Goal: Communication & Community: Answer question/provide support

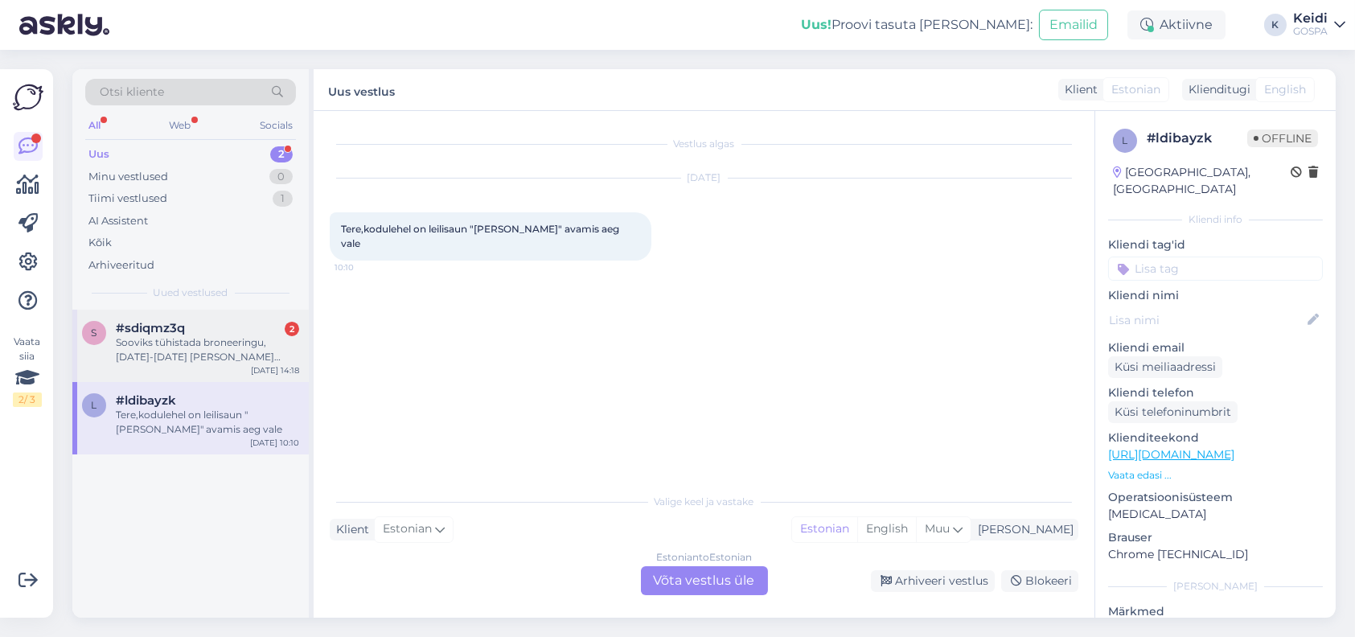
click at [207, 354] on div "Sooviks tühistada broneeringu, [DATE]-[DATE] [PERSON_NAME] nime all." at bounding box center [207, 349] width 183 height 29
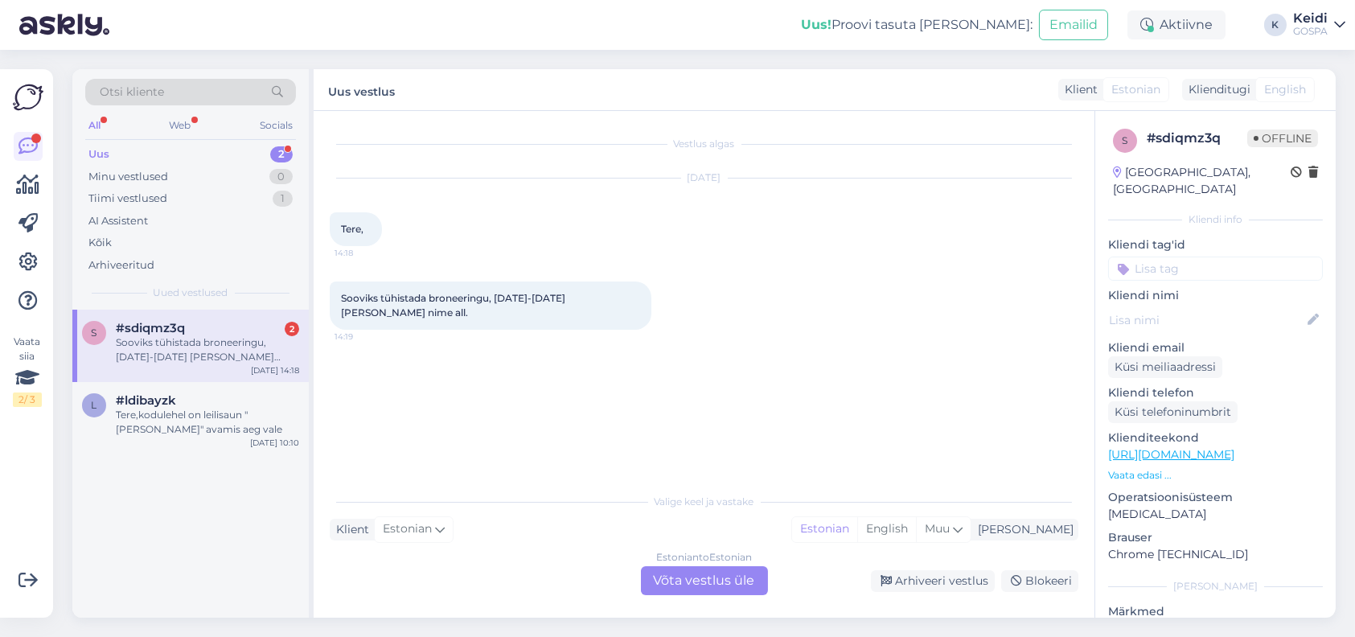
click at [568, 293] on span "Sooviks tühistada broneeringu, [DATE]-[DATE] [PERSON_NAME] nime all." at bounding box center [454, 305] width 227 height 27
copy span "Bekkeri"
click at [701, 580] on div "Estonian to Estonian Võta vestlus üle" at bounding box center [704, 580] width 127 height 29
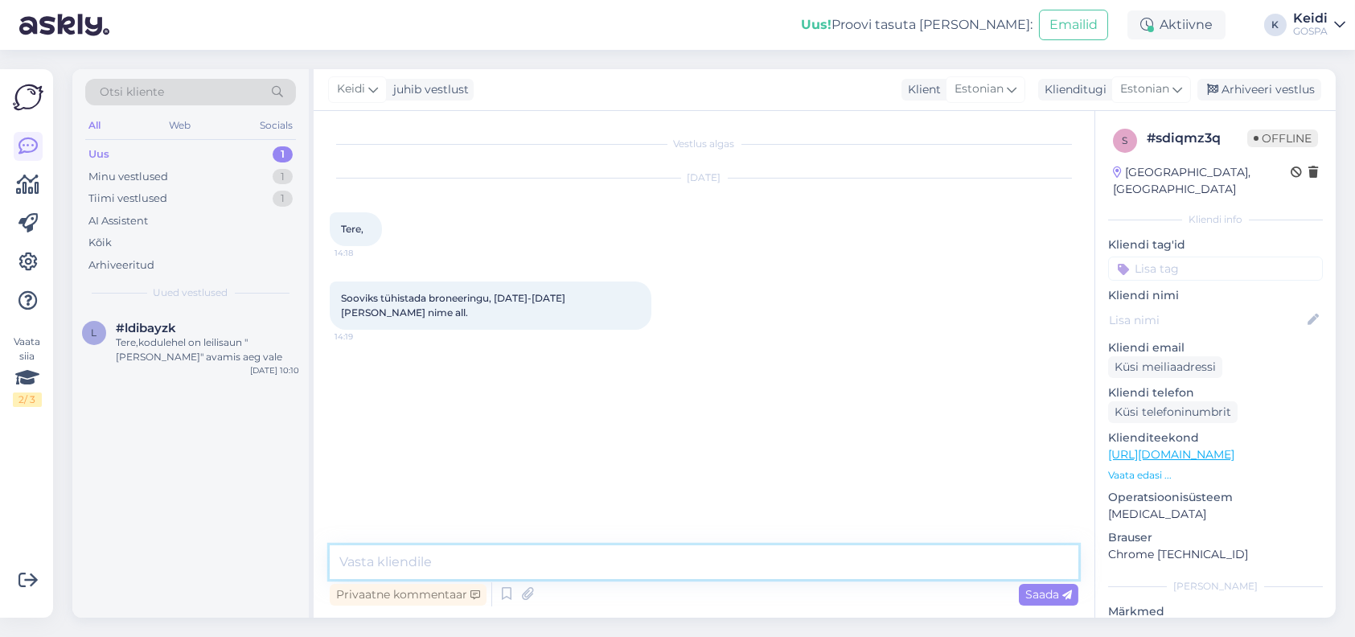
click at [532, 556] on textarea at bounding box center [704, 562] width 749 height 34
type textarea "Tere! Täname info eest, tühistame"
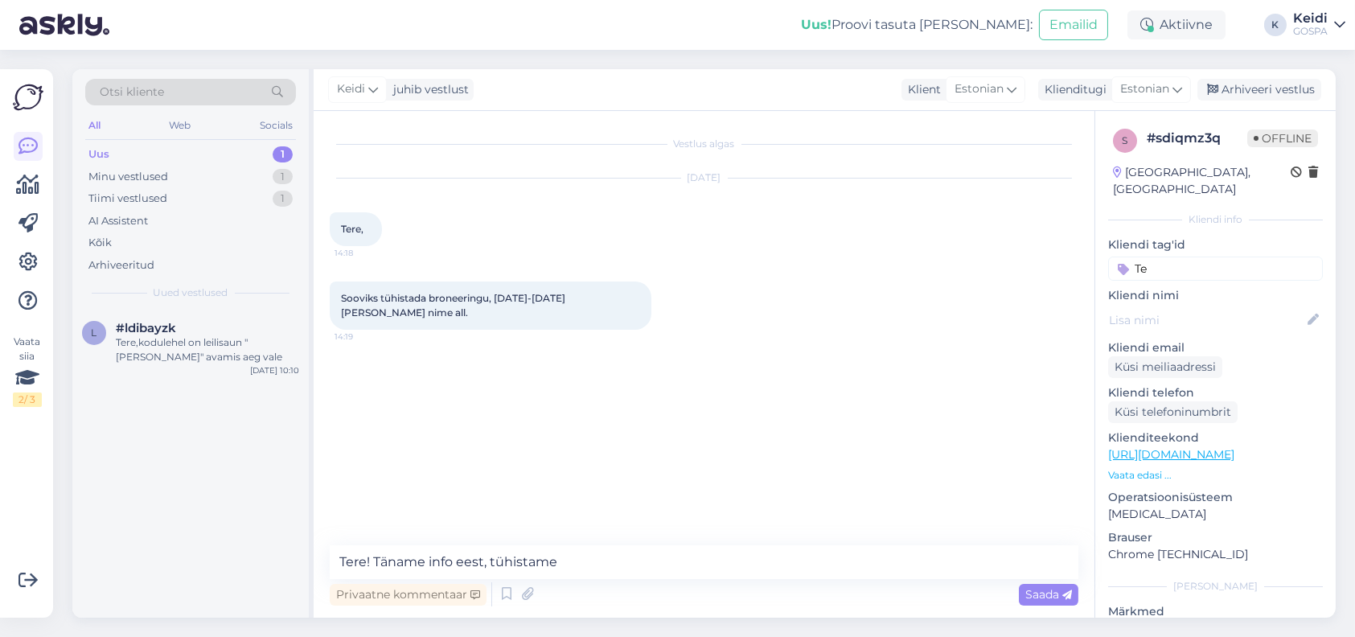
type input "Te"
click at [594, 563] on textarea "Tere! Täname info eest, tühistame" at bounding box center [704, 562] width 749 height 34
click at [483, 565] on textarea "Tere! Täname info eest, tühistame" at bounding box center [704, 562] width 749 height 34
click at [489, 562] on textarea "Tere! Täname info eest, tühistame" at bounding box center [704, 562] width 749 height 34
click at [600, 564] on textarea "Tere! Täname info eesttühistame" at bounding box center [704, 562] width 749 height 34
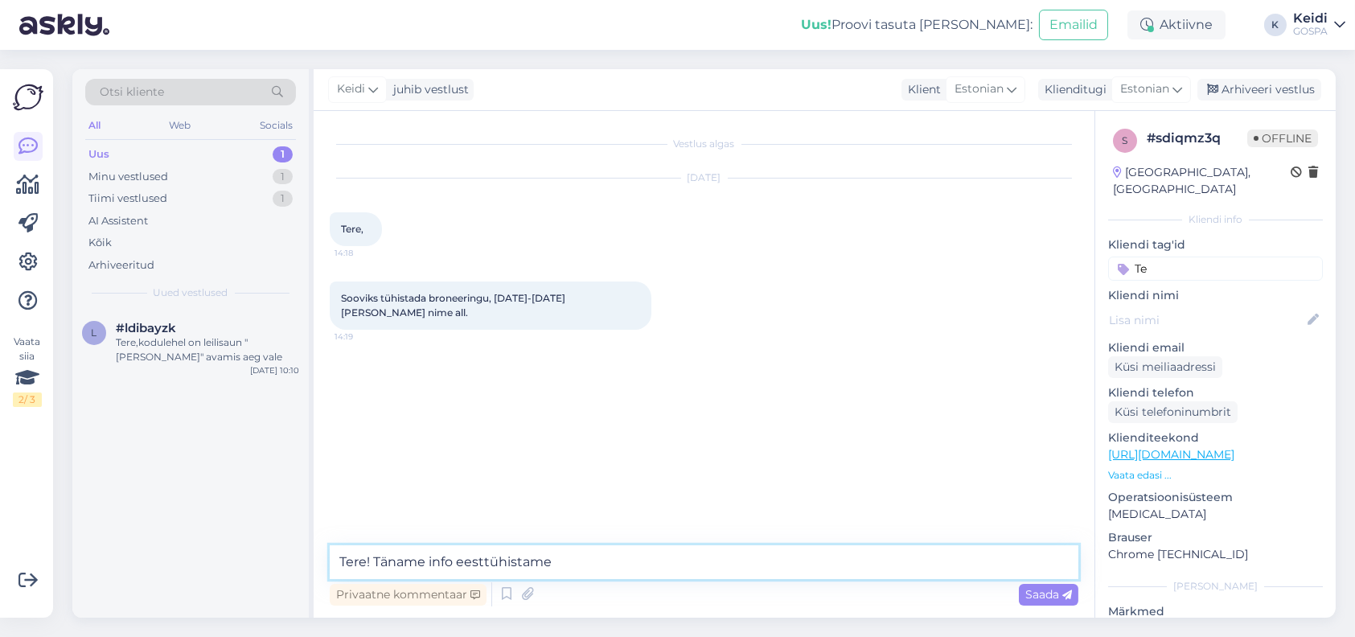
click at [480, 564] on textarea "Tere! Täname info eesttühistame" at bounding box center [704, 562] width 749 height 34
click at [487, 558] on textarea "Tere! Täname info ees ttühistame" at bounding box center [704, 562] width 749 height 34
click at [590, 559] on textarea "Tere! Täname info eest, tühistame" at bounding box center [704, 562] width 749 height 34
type textarea "Tere! Täname info eest, tühistame Teie broneeringu."
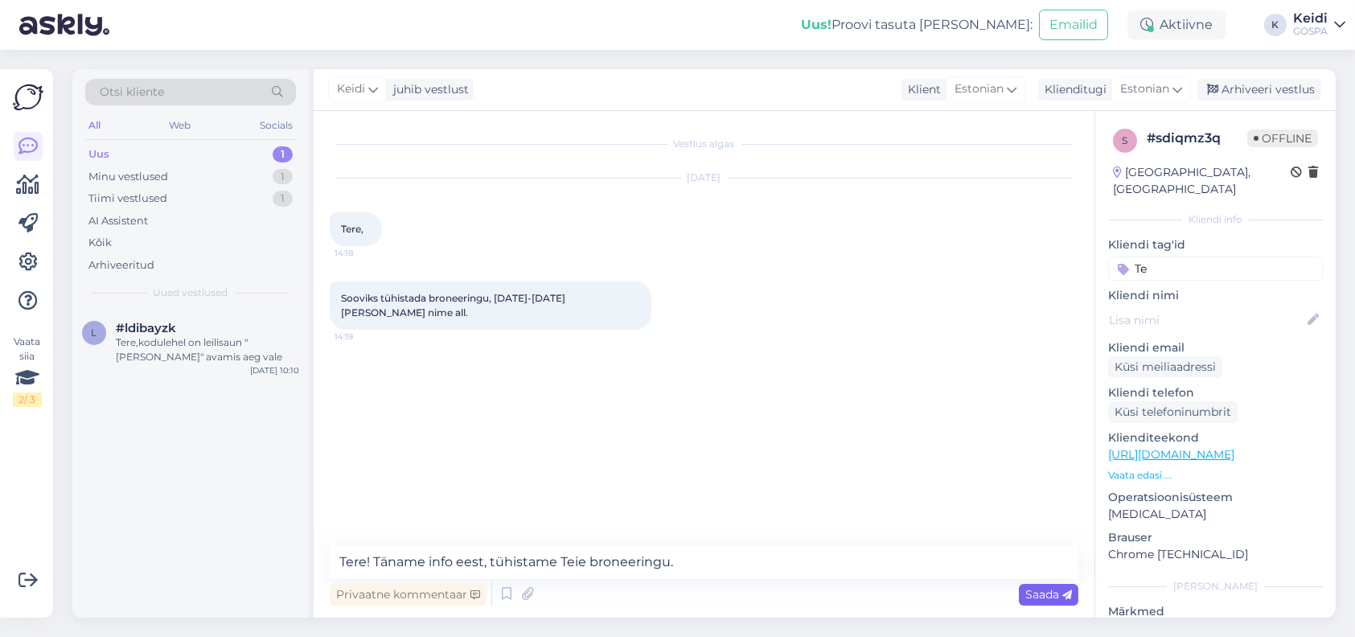
click at [1029, 592] on span "Saada" at bounding box center [1049, 594] width 47 height 14
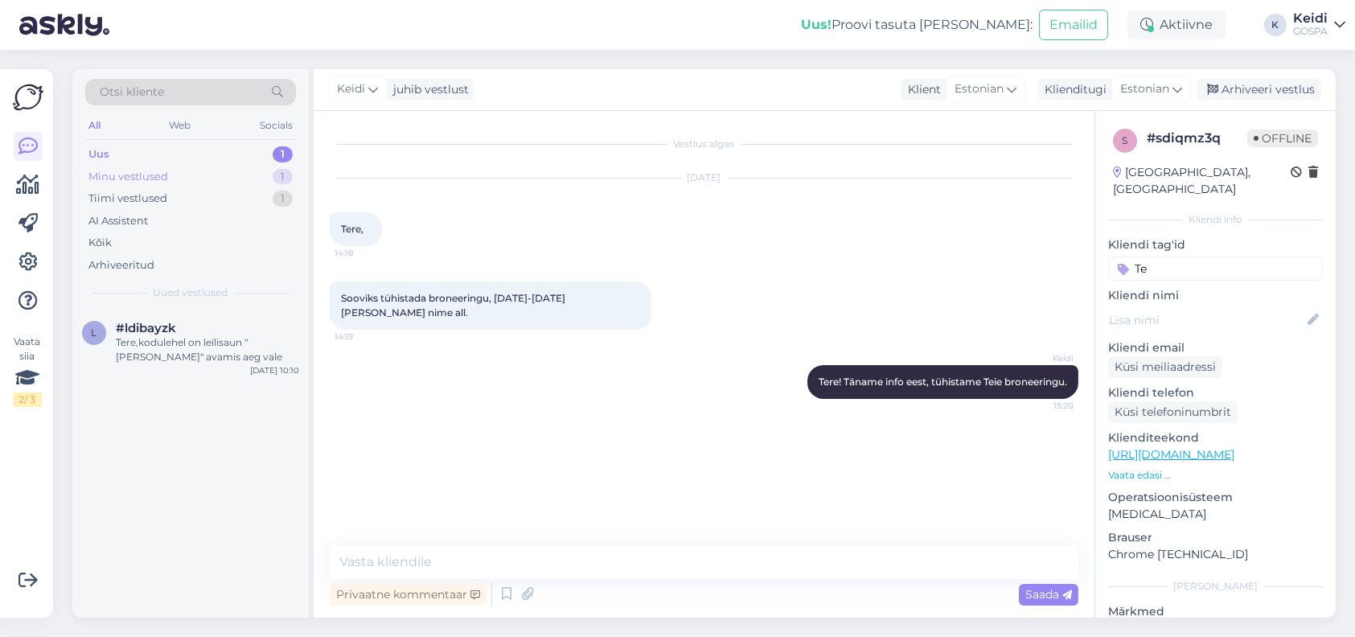
click at [166, 180] on div "Minu vestlused" at bounding box center [128, 177] width 80 height 16
click at [170, 319] on div "s #sdiqmz3q Tere! Täname info eest, tühistame Teie broneeringu. [DATE] 15:20" at bounding box center [190, 346] width 236 height 72
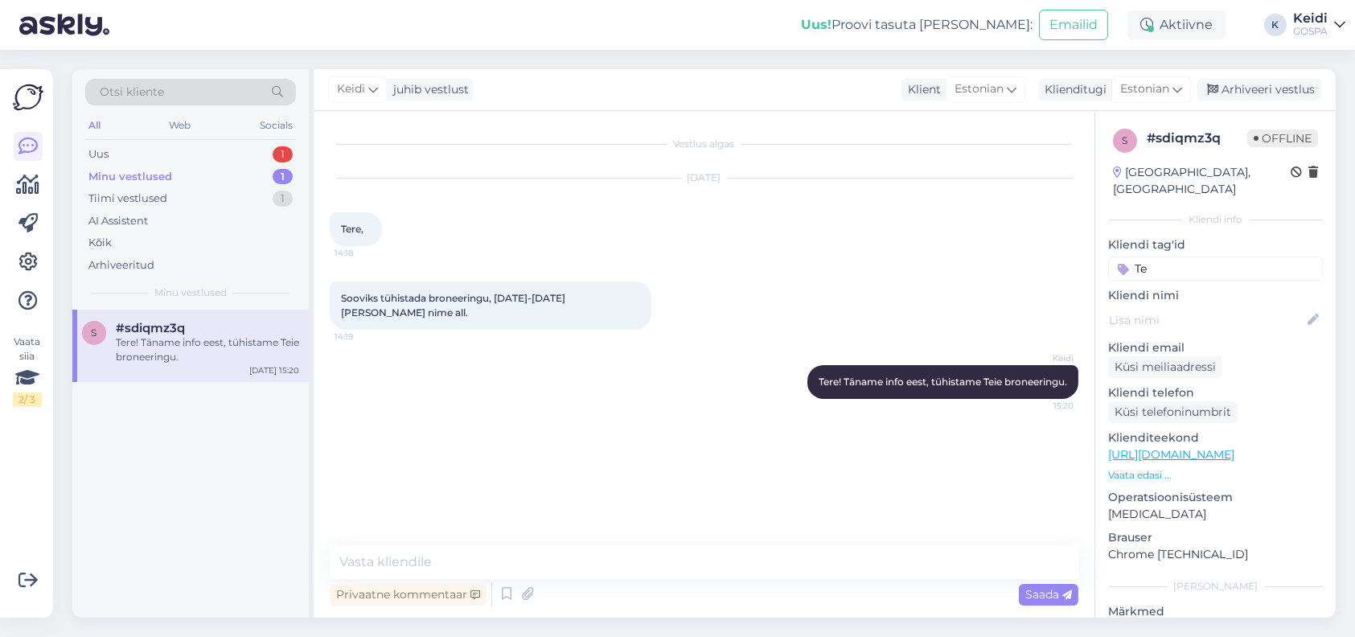
click at [198, 183] on div "Minu vestlused 1" at bounding box center [190, 177] width 211 height 23
click at [207, 160] on div "Uus 1" at bounding box center [190, 154] width 211 height 23
click at [175, 319] on div "l #ldibayzk Tere,kodulehel on leilisaun "[PERSON_NAME]" avamis aeg vale [DATE] …" at bounding box center [190, 346] width 236 height 72
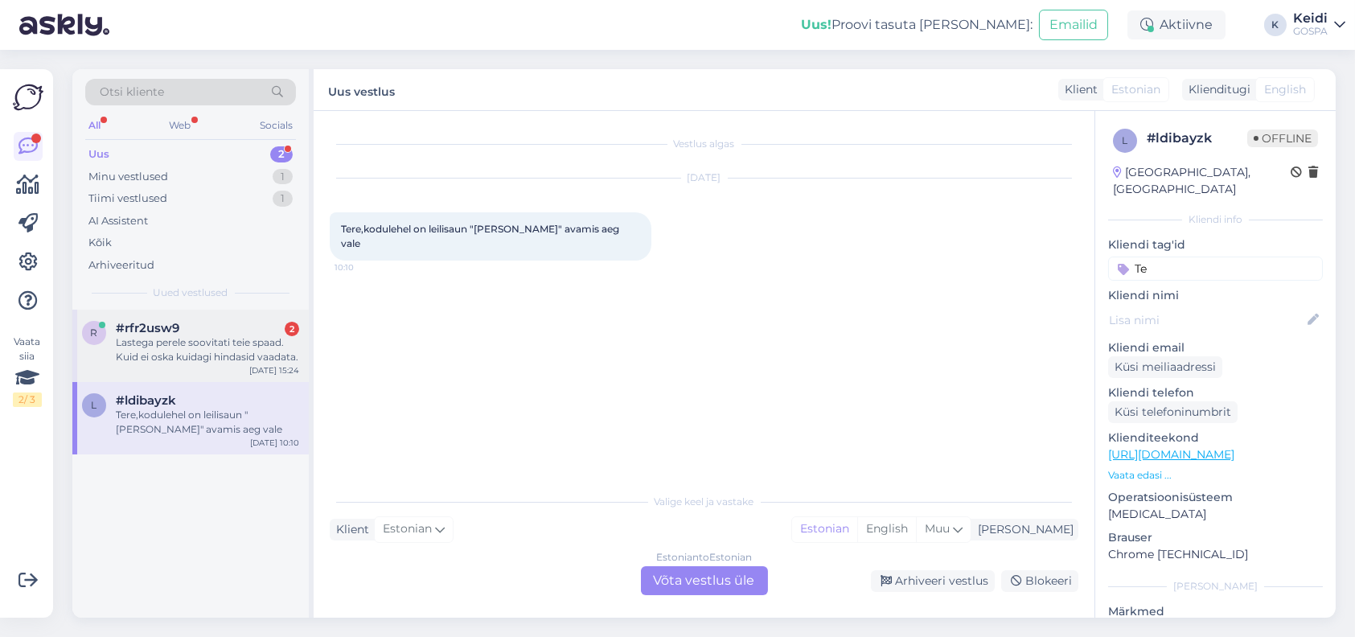
click at [218, 343] on div "Lastega perele soovitati teie spaad. Kuid ei oska kuidagi hindasid vaadata." at bounding box center [207, 349] width 183 height 29
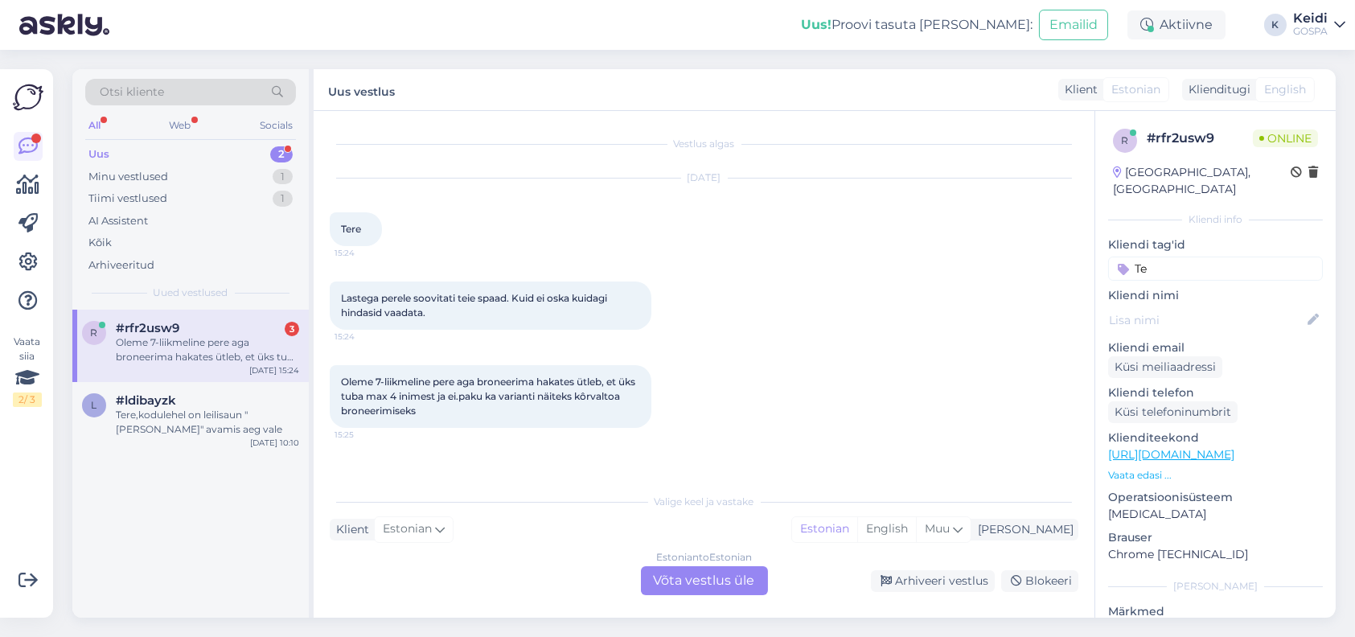
click at [689, 576] on div "Estonian to Estonian Võta vestlus üle" at bounding box center [704, 580] width 127 height 29
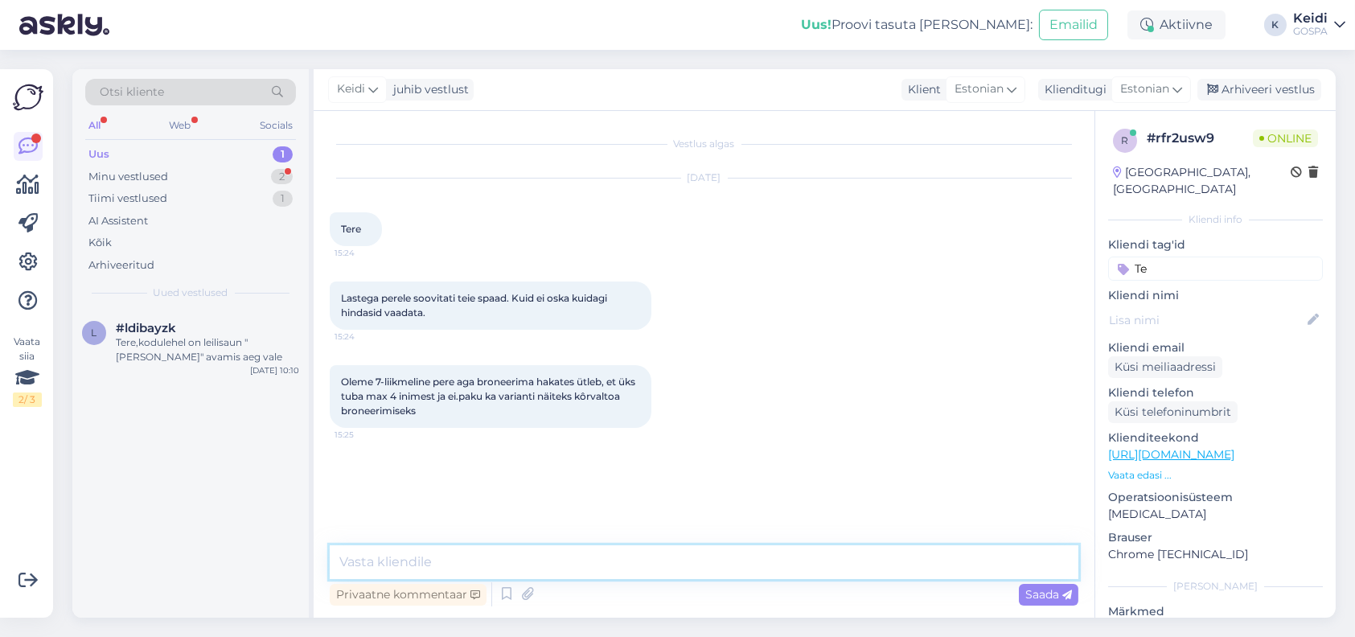
click at [571, 551] on textarea at bounding box center [704, 562] width 749 height 34
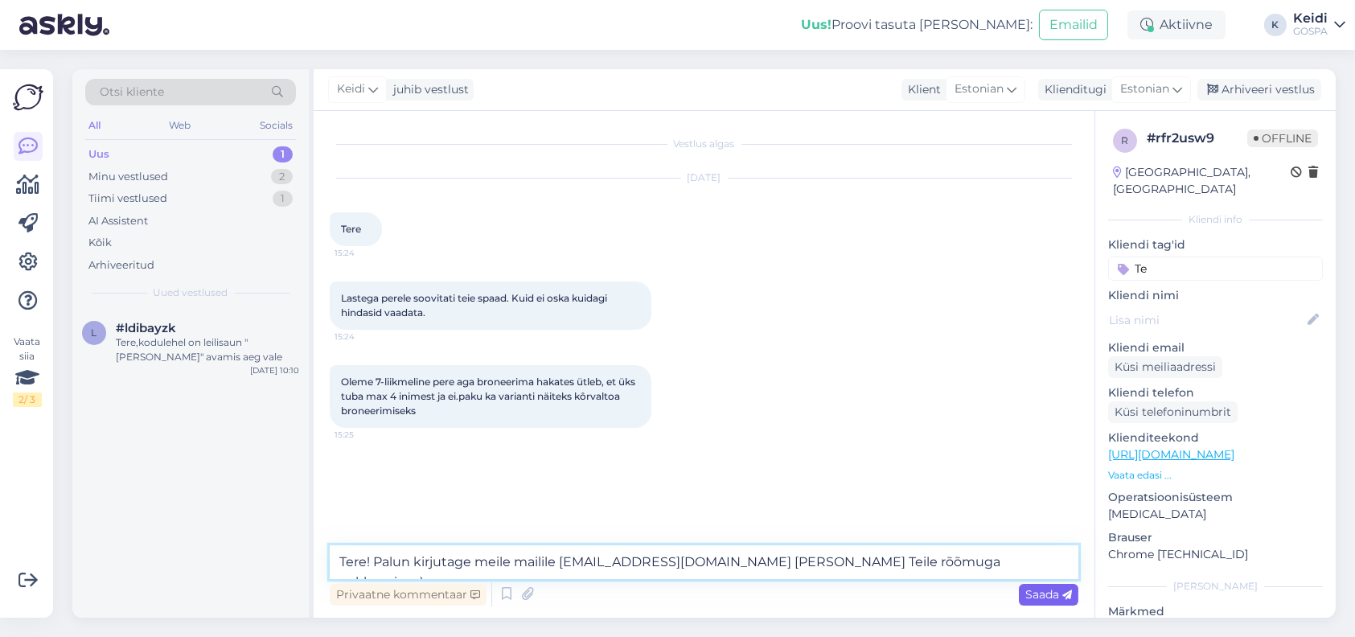
type textarea "Tere! Palun kirjutage meile mailile [EMAIL_ADDRESS][DOMAIN_NAME] [PERSON_NAME] …"
click at [1030, 592] on span "Saada" at bounding box center [1049, 594] width 47 height 14
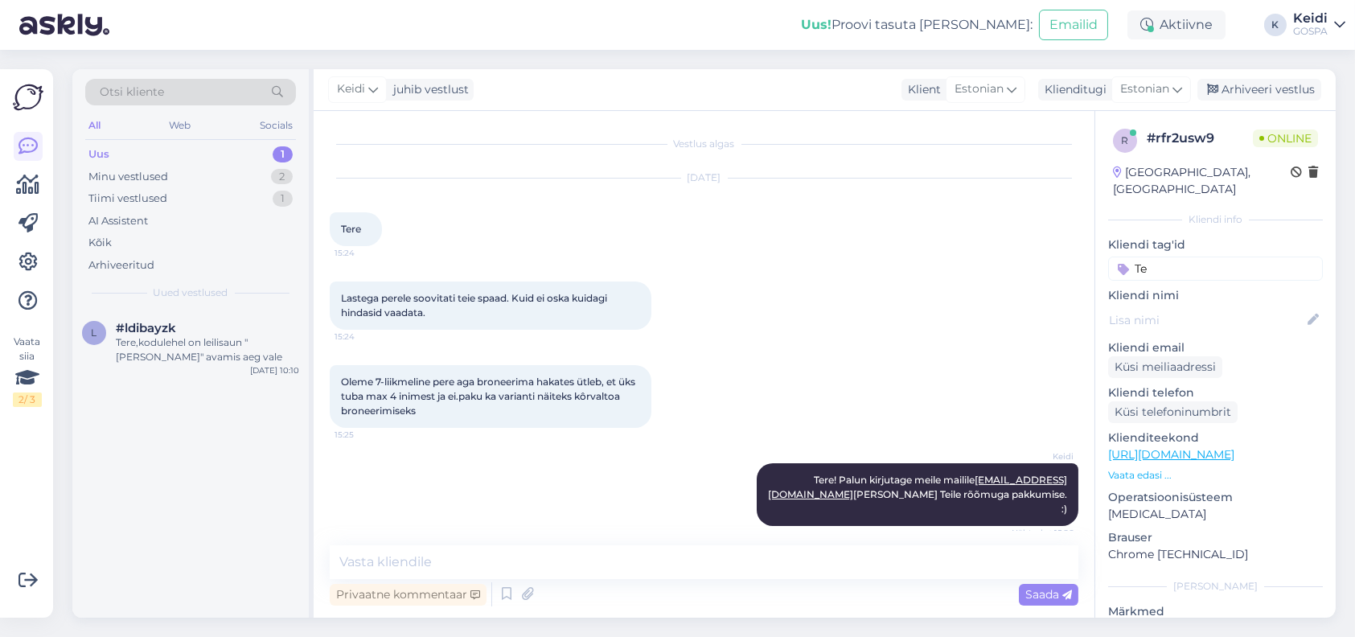
scroll to position [68, 0]
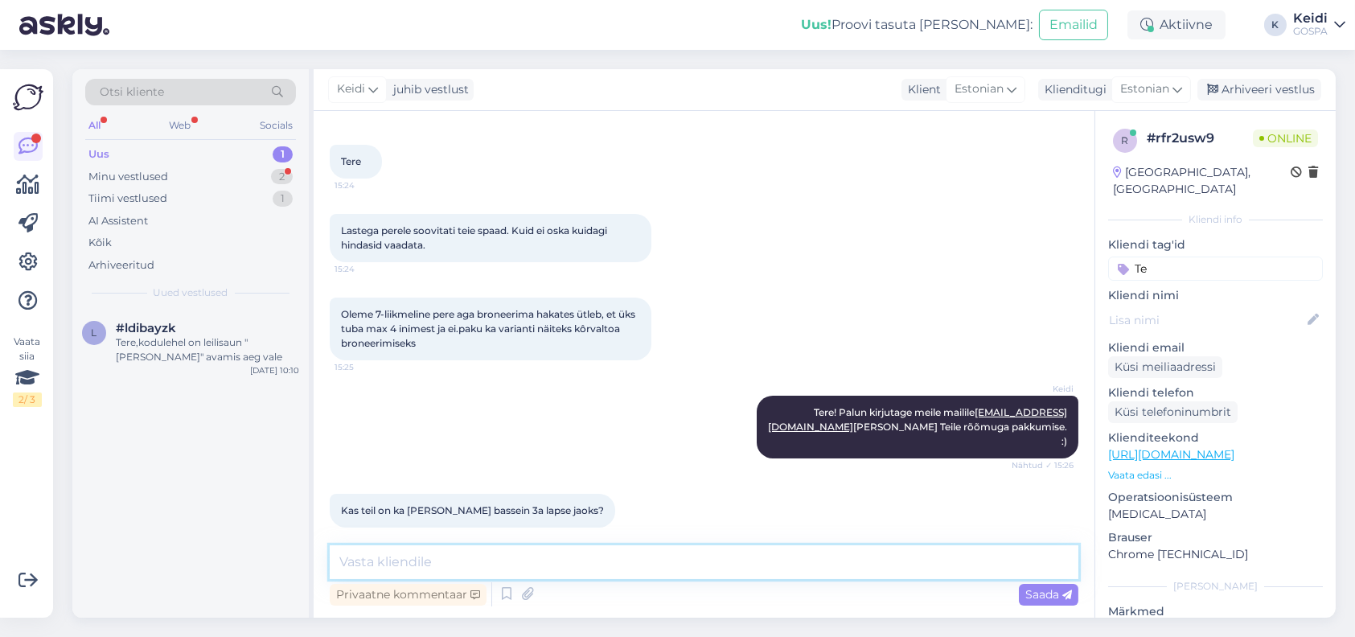
click at [450, 569] on textarea at bounding box center [704, 562] width 749 height 34
paste textarea "[URL][DOMAIN_NAME]"
type textarea "[PERSON_NAME] on 1,4m sügavad, täpsem info meie kodulehel [URL][DOMAIN_NAME]"
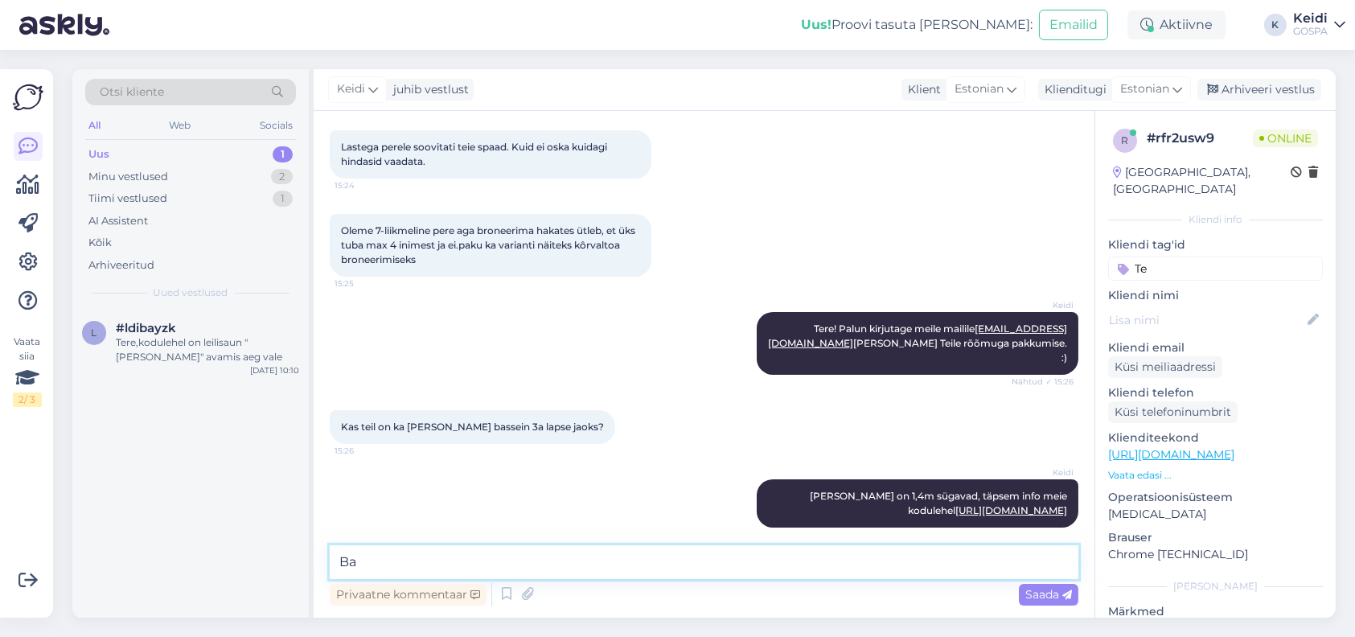
type textarea "B"
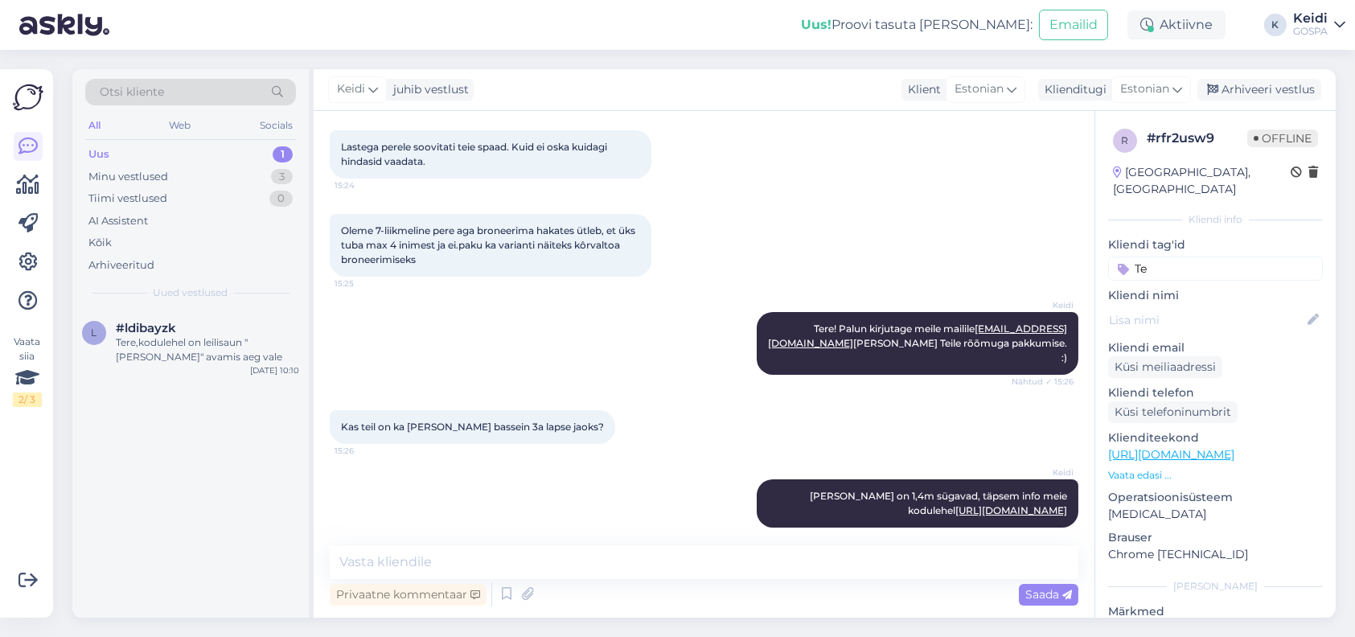
click at [191, 158] on div "Uus 1" at bounding box center [190, 154] width 211 height 23
click at [202, 168] on div "Minu vestlused 3" at bounding box center [190, 177] width 211 height 23
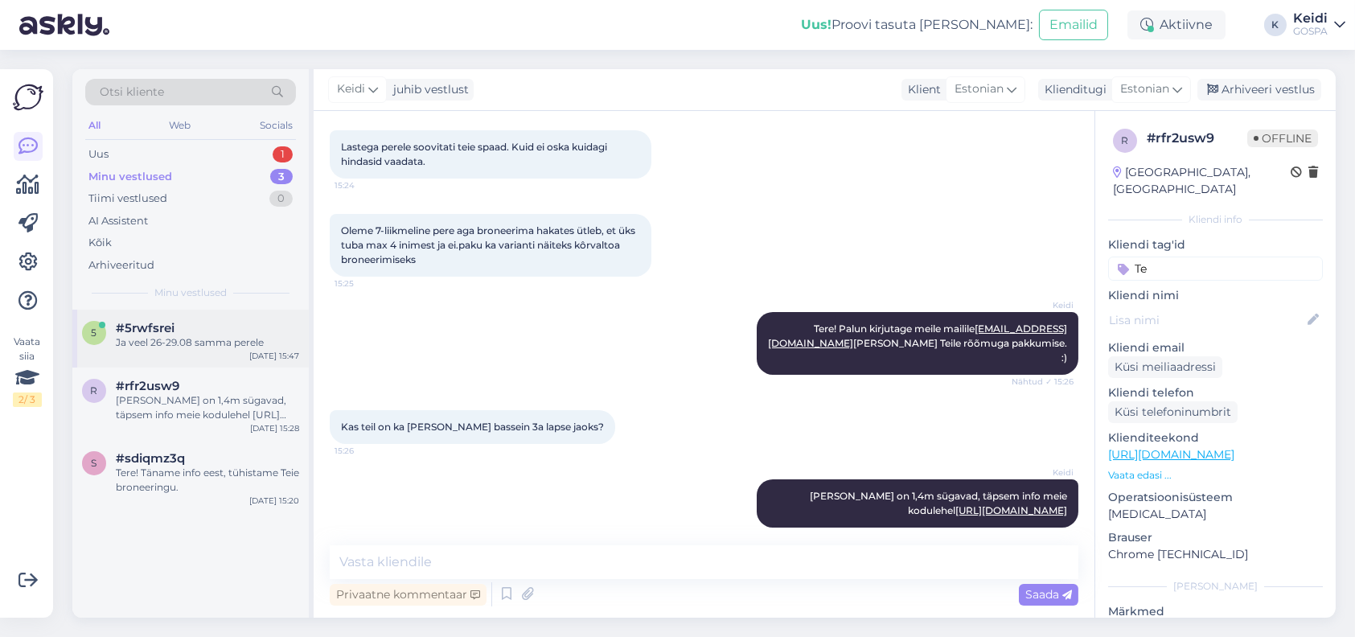
click at [213, 315] on div "5 #5rwfsrei Ja veel 26-29.08 samma perele [DATE] 15:47" at bounding box center [190, 339] width 236 height 58
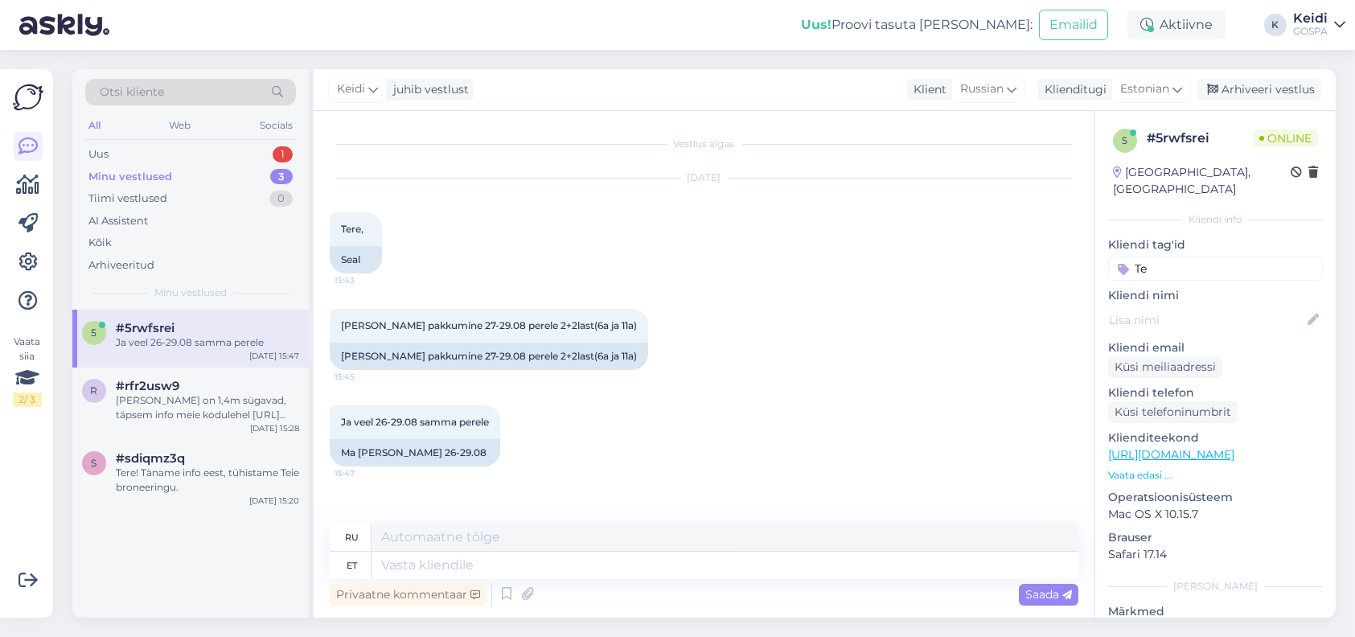
scroll to position [0, 0]
click at [224, 407] on div "[PERSON_NAME] on 1,4m sügavad, täpsem info meie kodulehel [URL][DOMAIN_NAME]" at bounding box center [207, 407] width 183 height 29
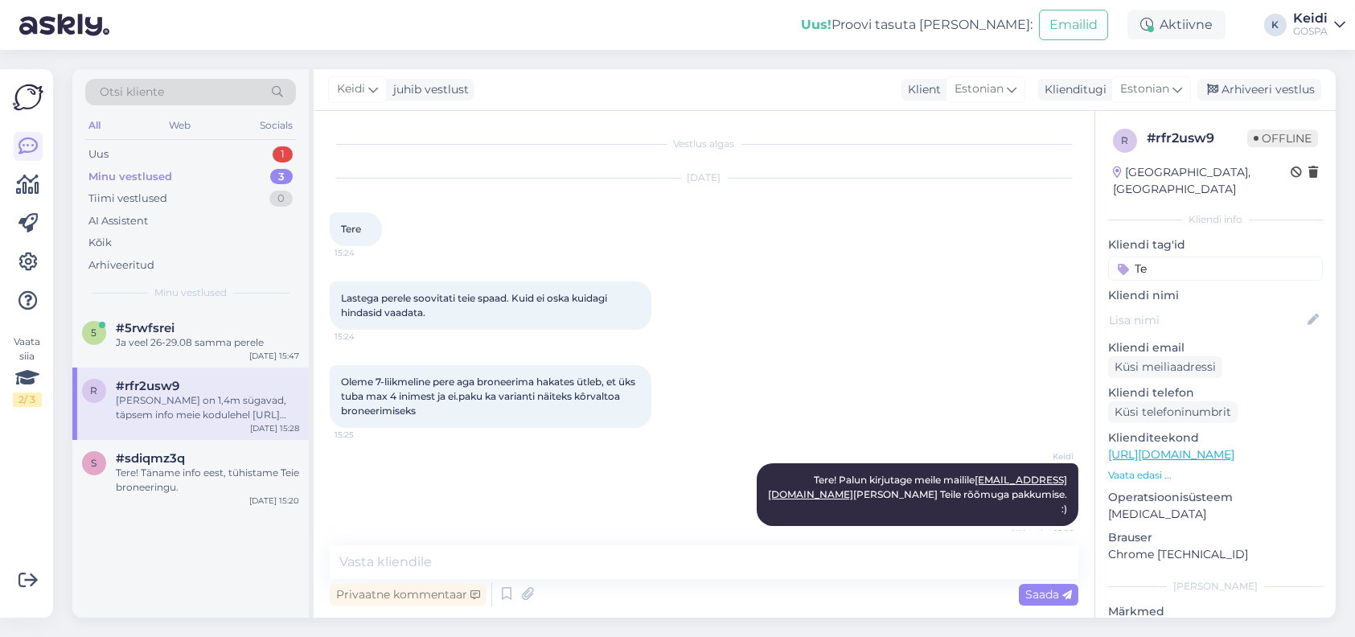
scroll to position [151, 0]
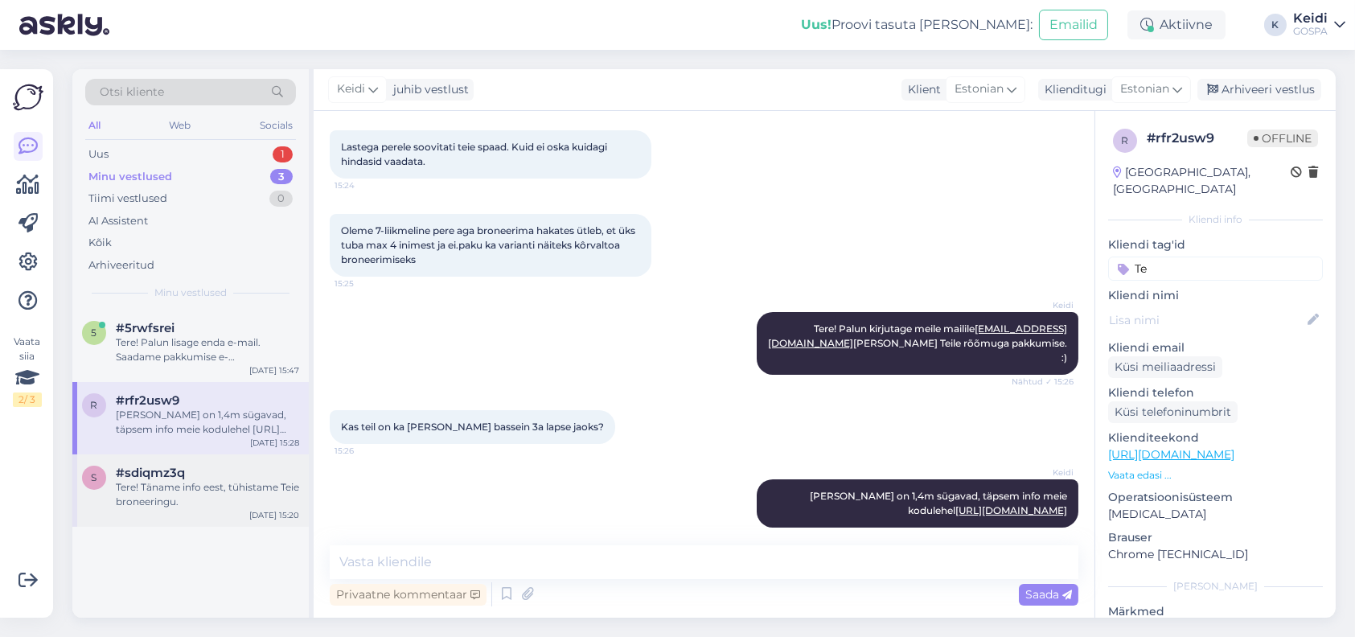
click at [238, 471] on div "#sdiqmz3q" at bounding box center [207, 473] width 183 height 14
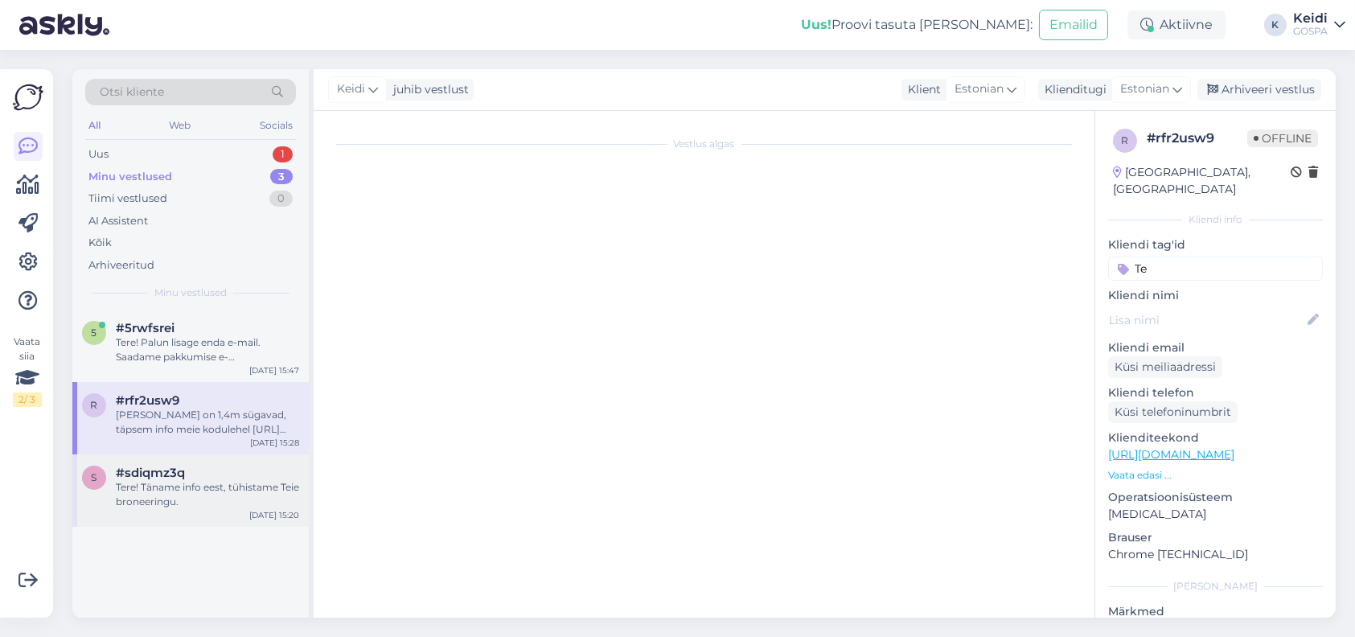
scroll to position [0, 0]
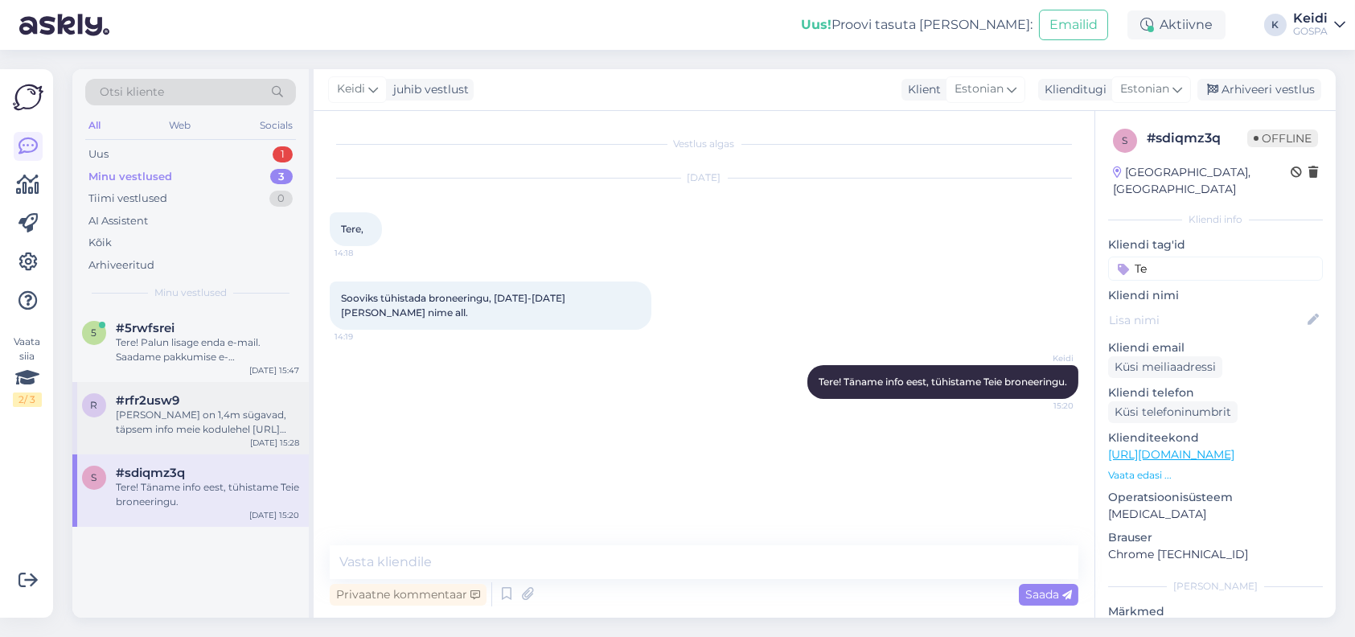
click at [237, 425] on div "[PERSON_NAME] on 1,4m sügavad, täpsem info meie kodulehel [URL][DOMAIN_NAME]" at bounding box center [207, 422] width 183 height 29
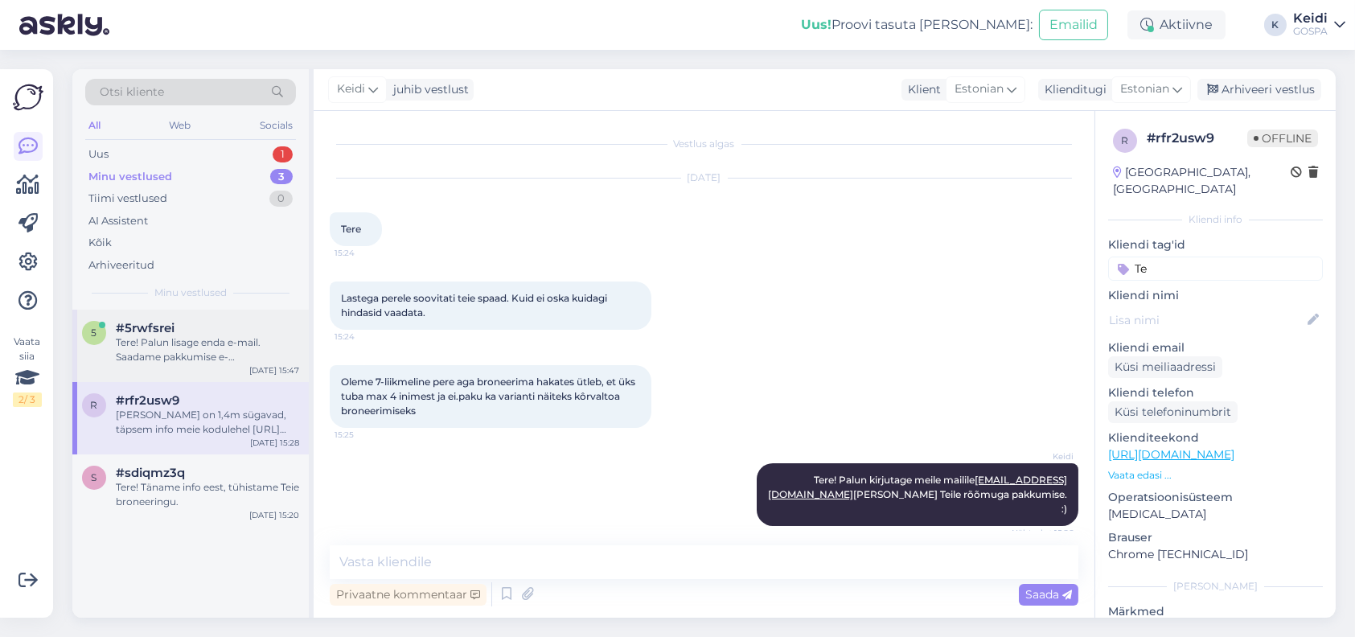
scroll to position [151, 0]
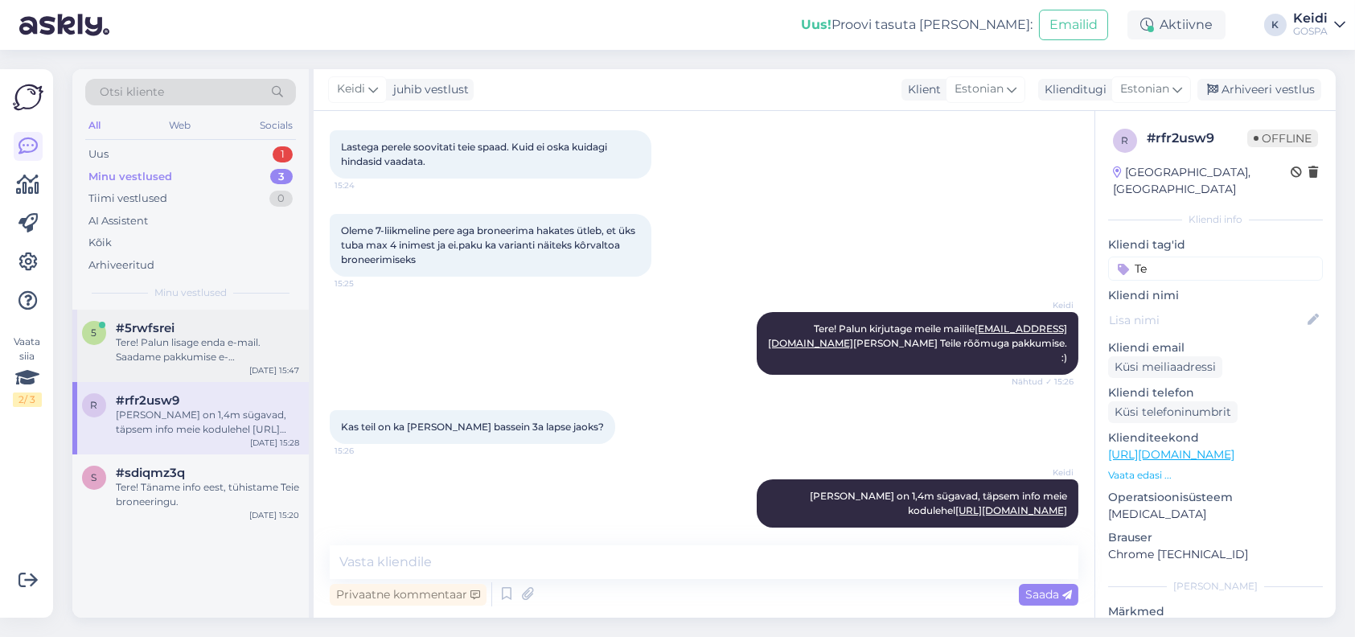
click at [220, 354] on div "Tere! Palun lisage enda e-mail. Saadame pakkumise e-[PERSON_NAME]." at bounding box center [207, 349] width 183 height 29
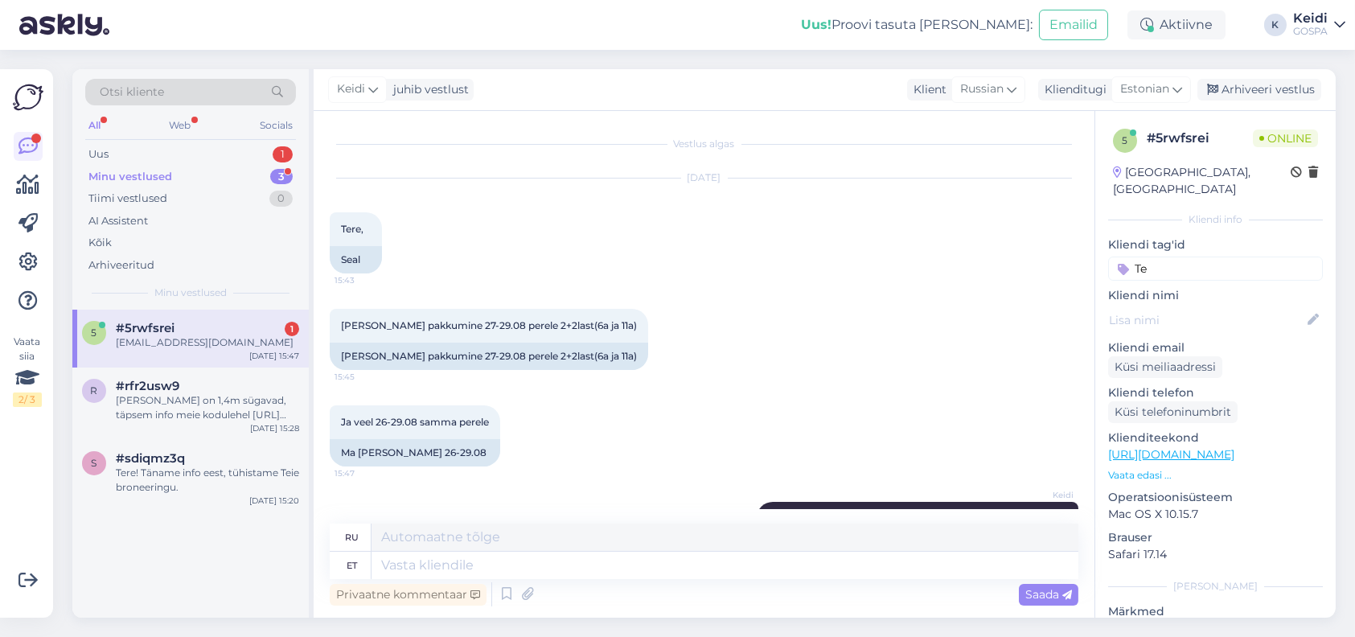
scroll to position [196, 0]
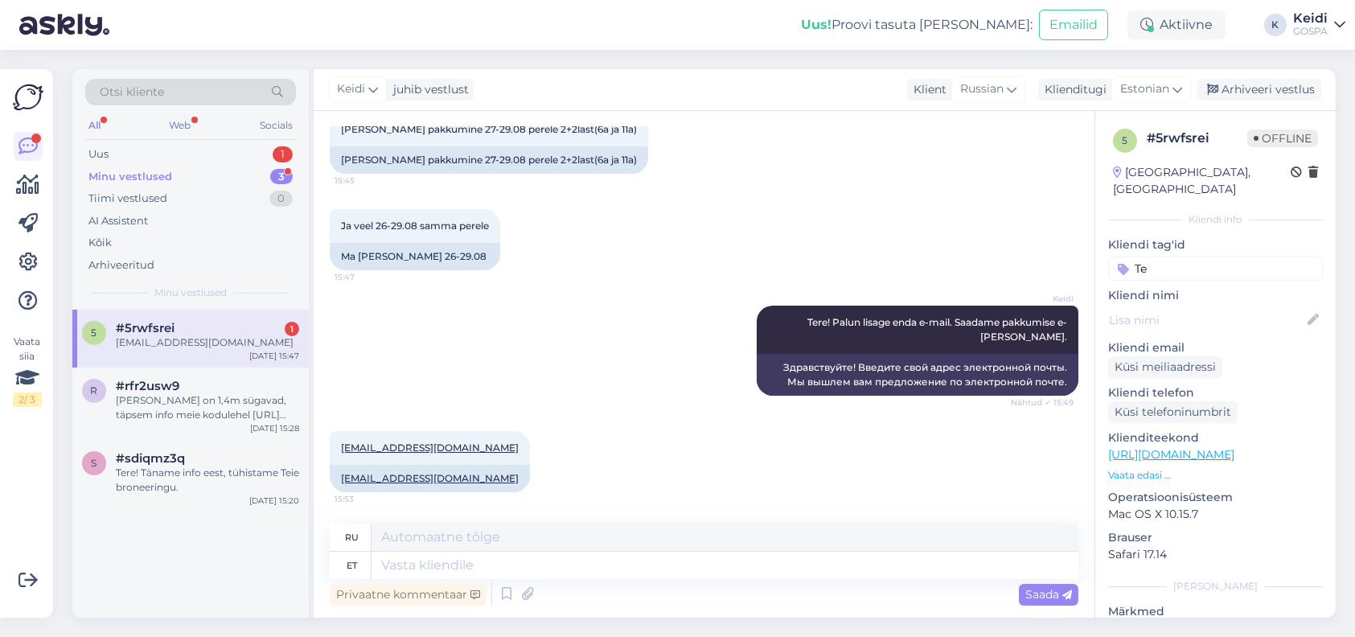
click at [200, 178] on div "Minu vestlused 3" at bounding box center [190, 177] width 211 height 23
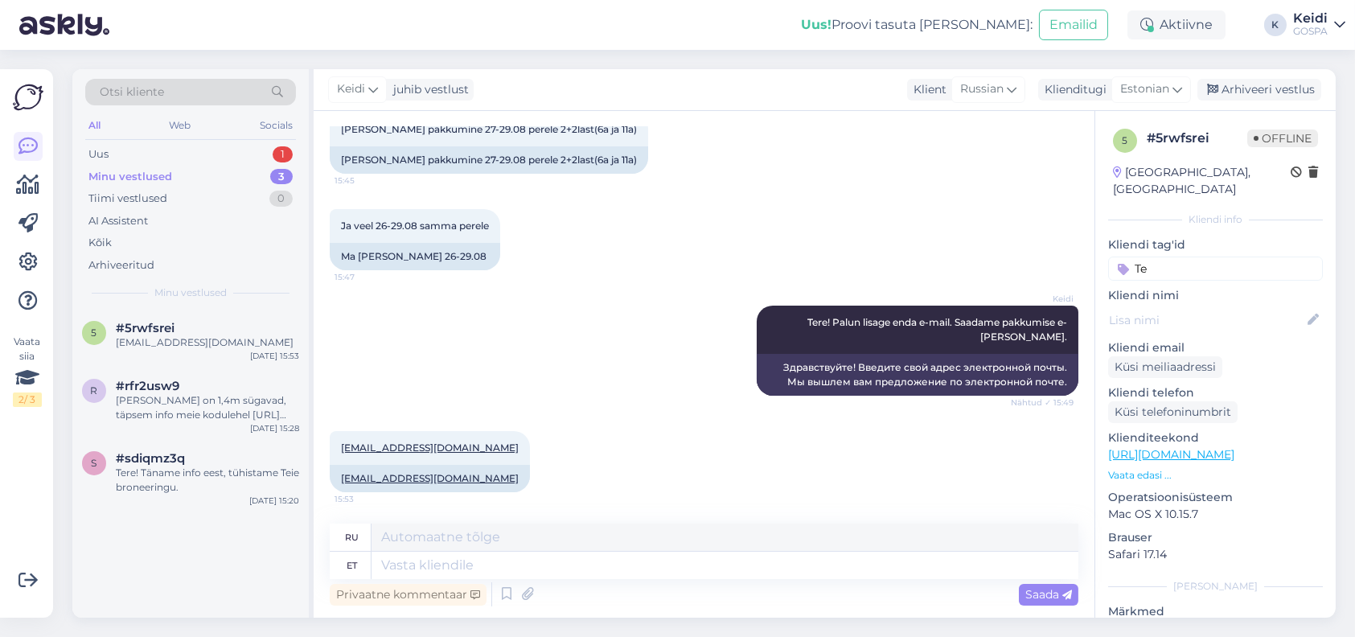
click at [211, 133] on div "All Web Socials" at bounding box center [190, 127] width 211 height 25
click at [212, 144] on div "Uus 1" at bounding box center [190, 154] width 211 height 23
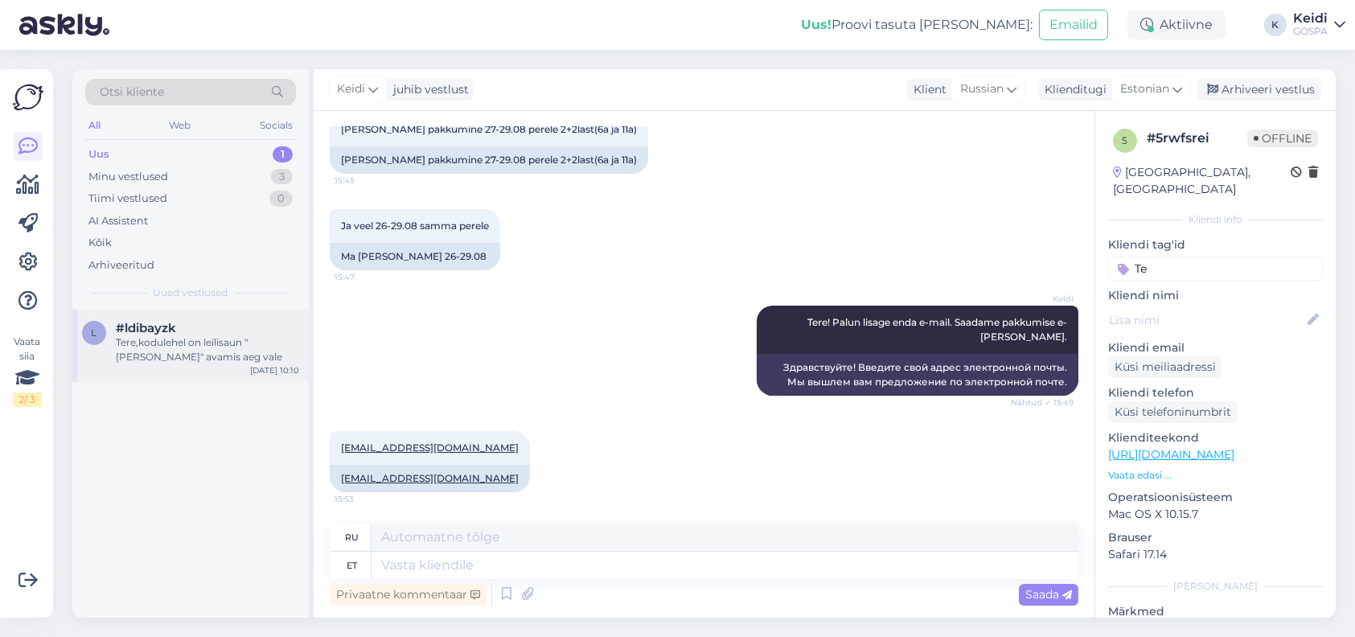
click at [234, 331] on div "#ldibayzk" at bounding box center [207, 328] width 183 height 14
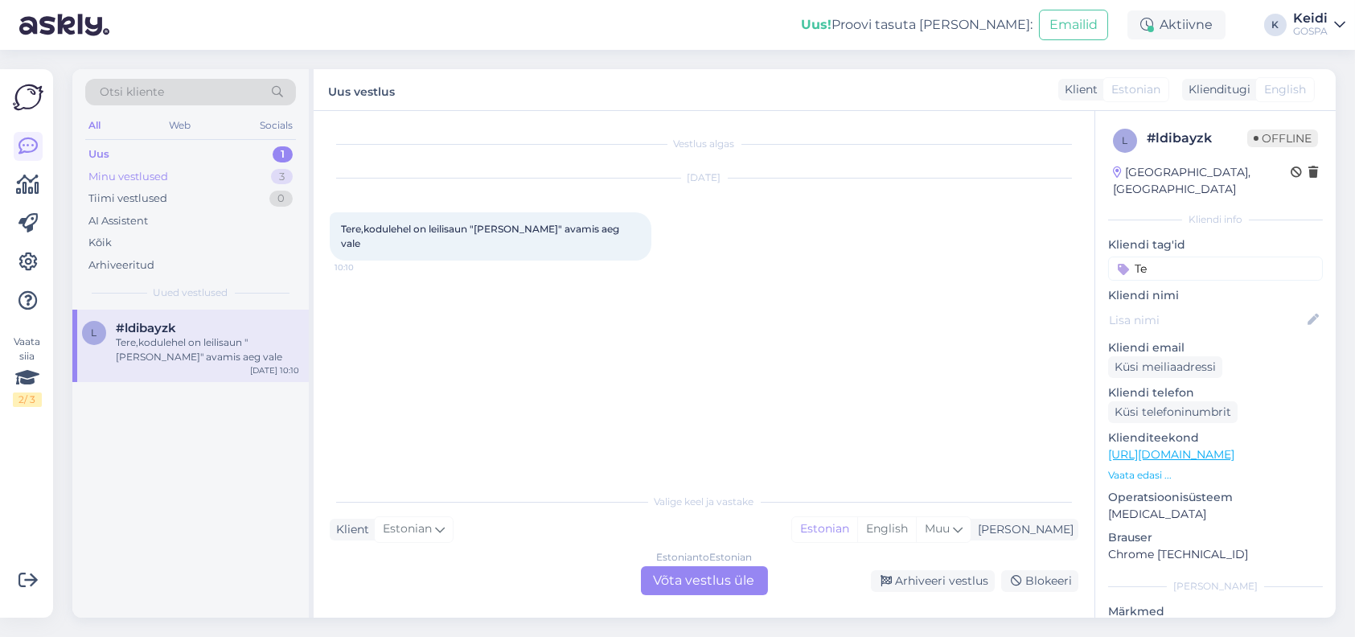
click at [220, 174] on div "Minu vestlused 3" at bounding box center [190, 177] width 211 height 23
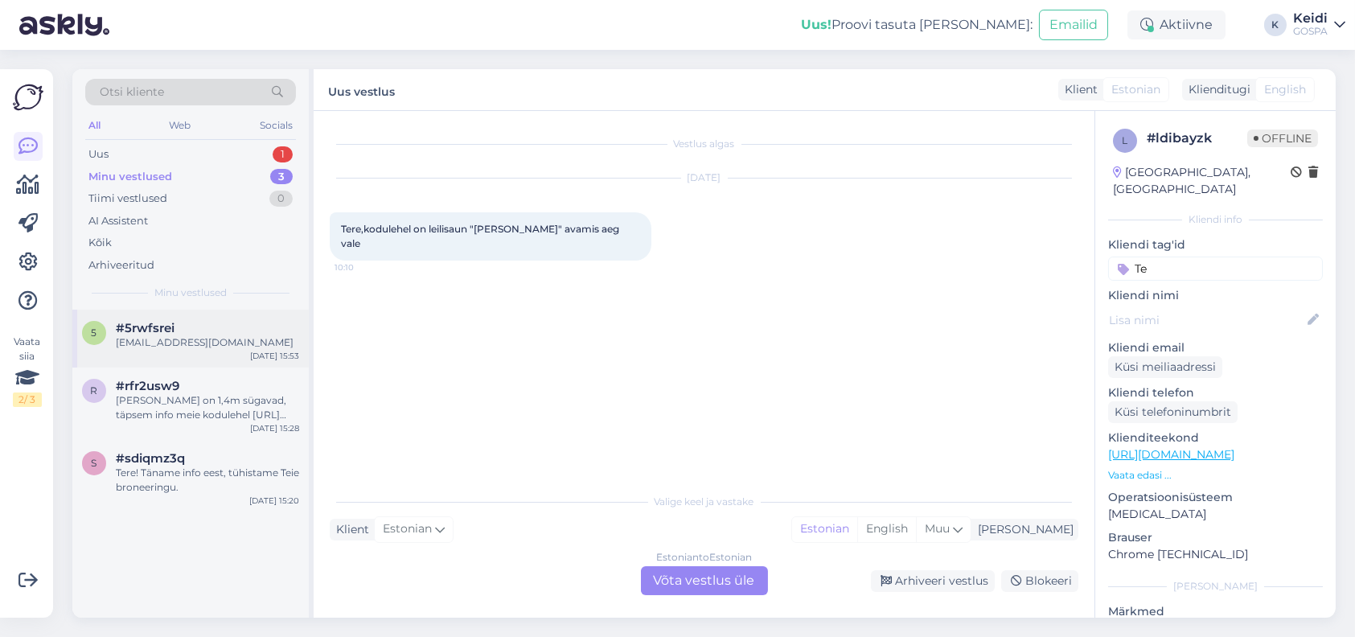
click at [234, 331] on div "#5rwfsrei" at bounding box center [207, 328] width 183 height 14
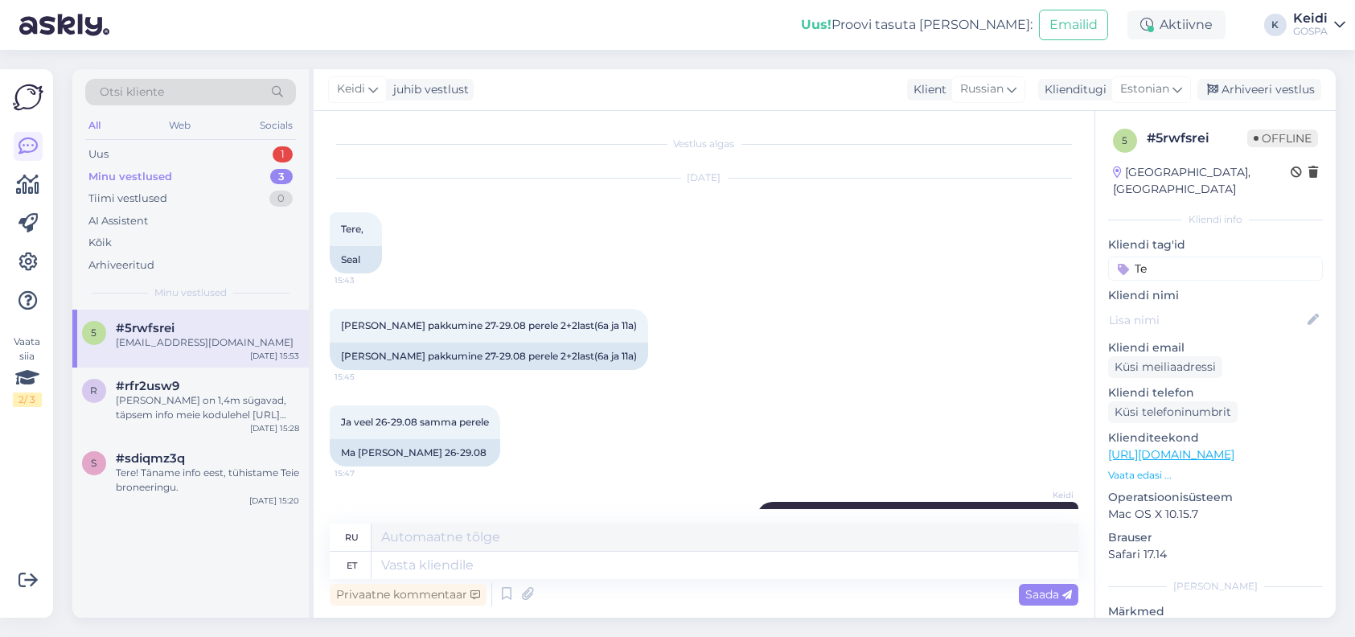
scroll to position [196, 0]
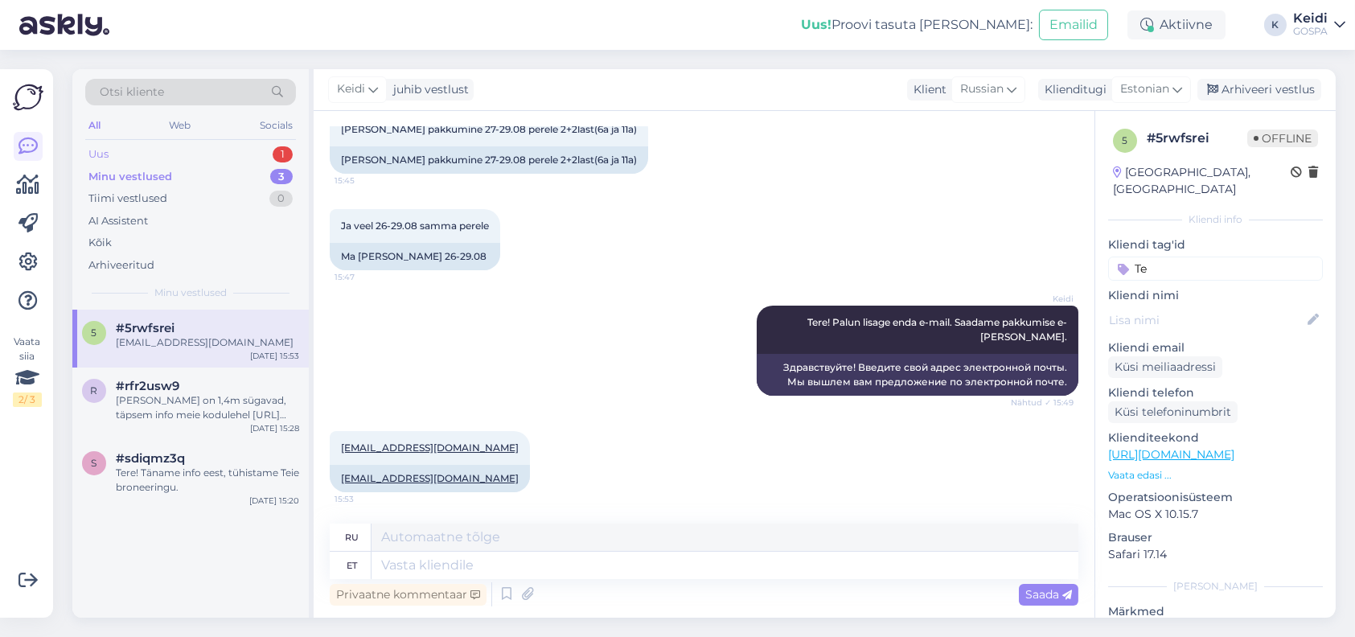
click at [241, 150] on div "Uus 1" at bounding box center [190, 154] width 211 height 23
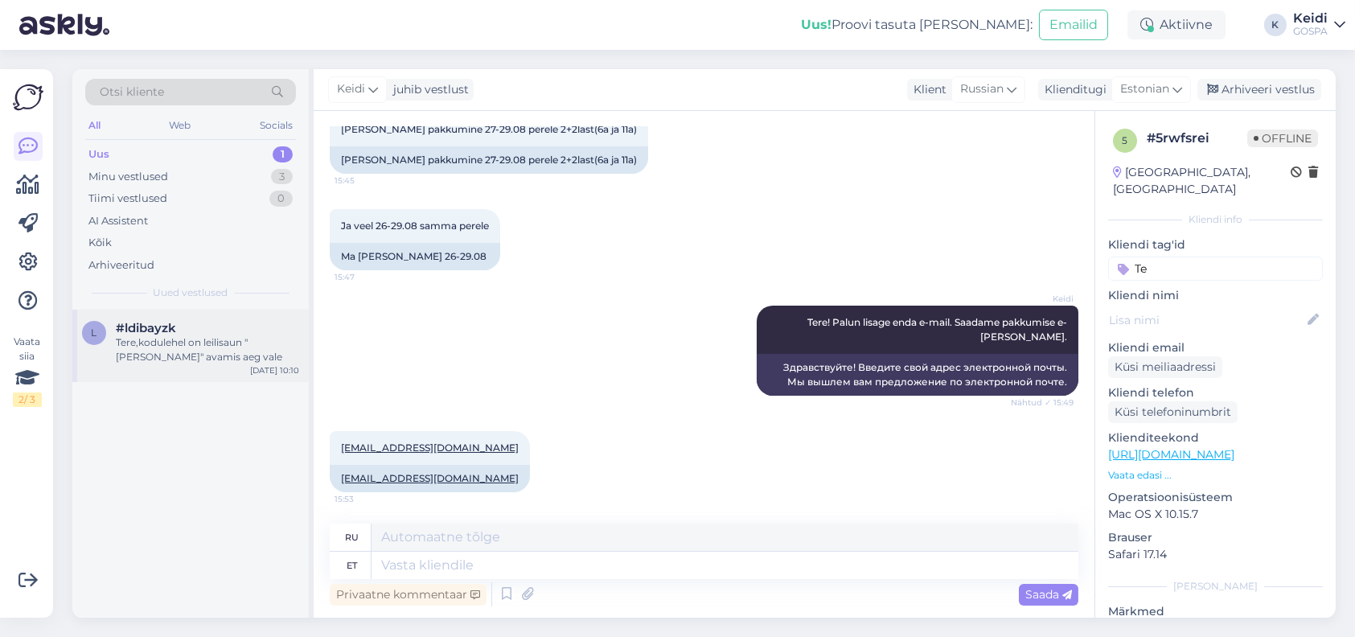
click at [231, 345] on div "Tere,kodulehel on leilisaun "[PERSON_NAME]" avamis aeg vale" at bounding box center [207, 349] width 183 height 29
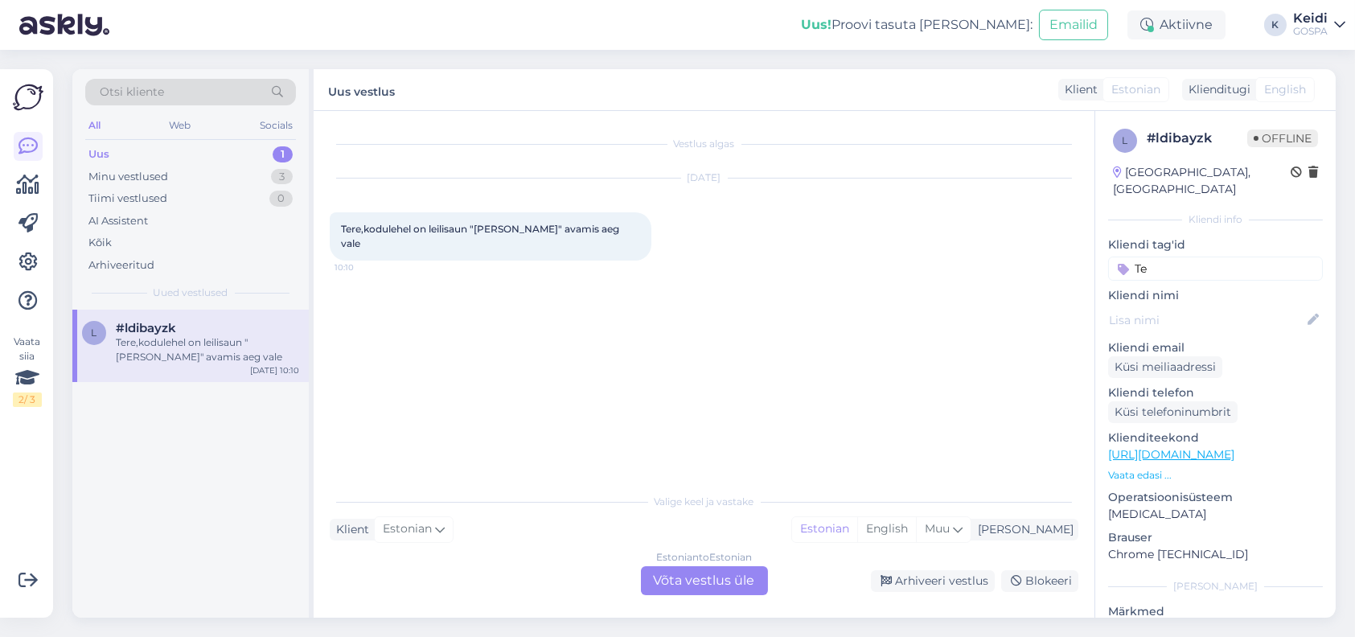
scroll to position [0, 0]
click at [235, 173] on div "Minu vestlused 3" at bounding box center [190, 177] width 211 height 23
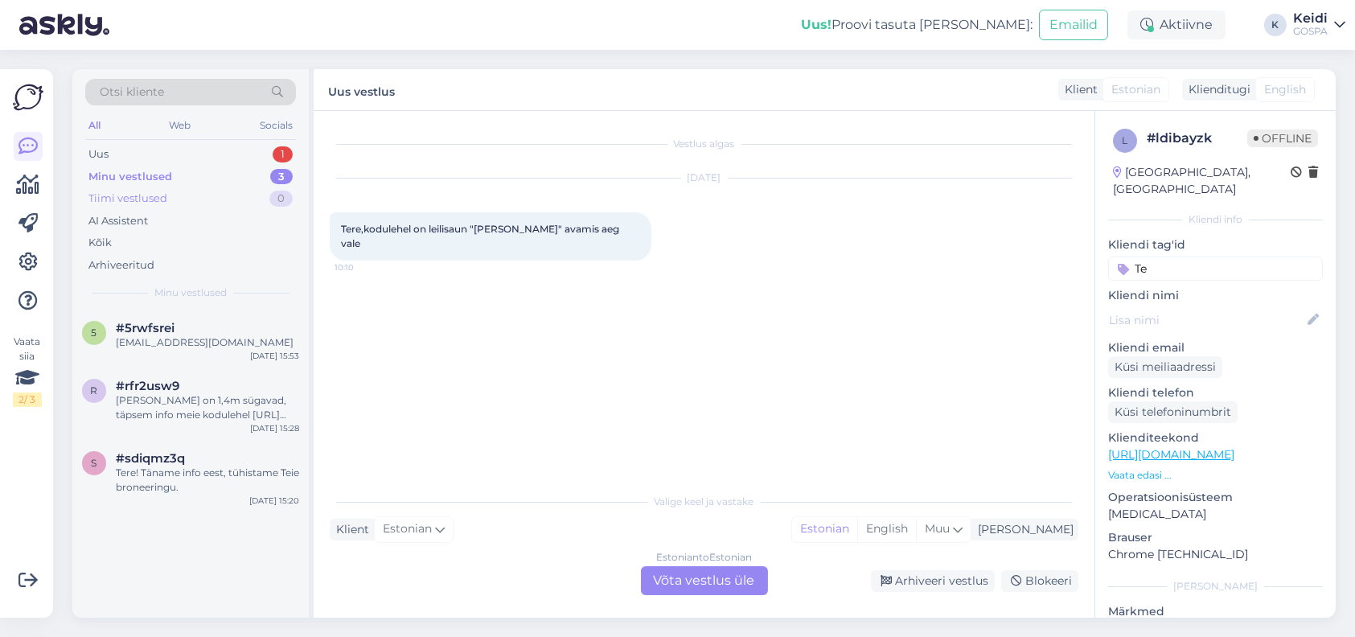
click at [277, 194] on div "0" at bounding box center [280, 199] width 23 height 16
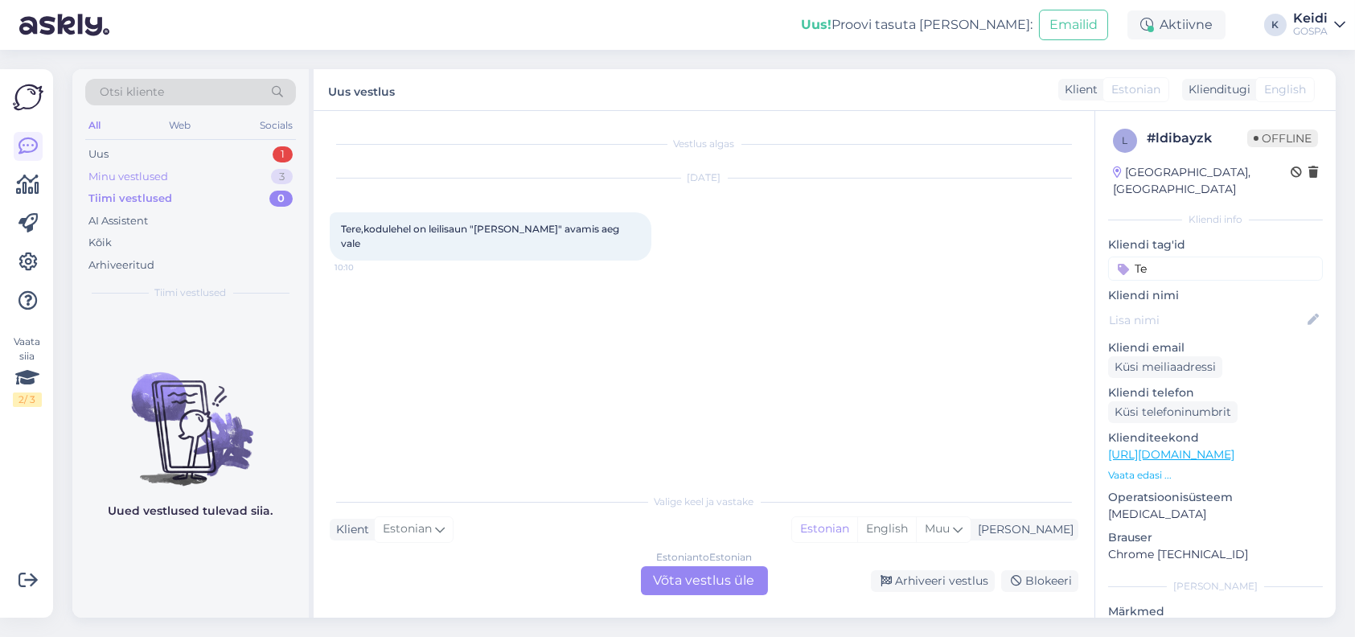
click at [273, 178] on div "3" at bounding box center [282, 177] width 22 height 16
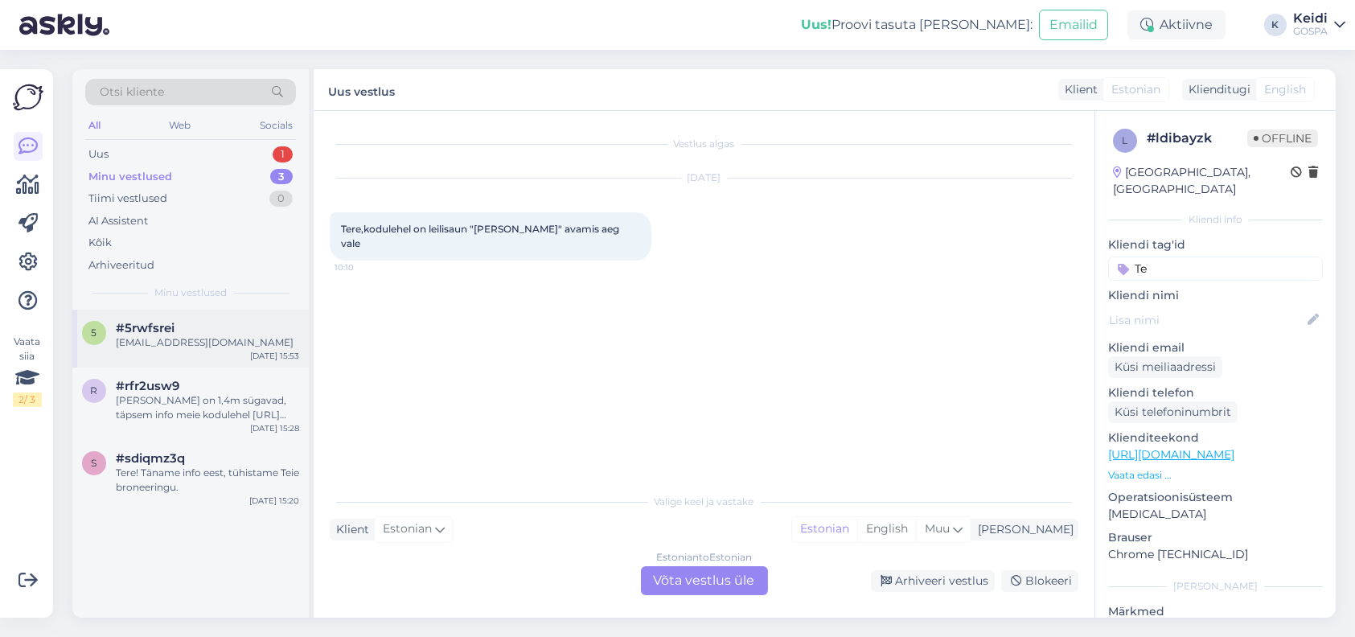
click at [208, 351] on div "5 #5rwfsrei [EMAIL_ADDRESS][DOMAIN_NAME] [DATE] 15:53" at bounding box center [190, 339] width 236 height 58
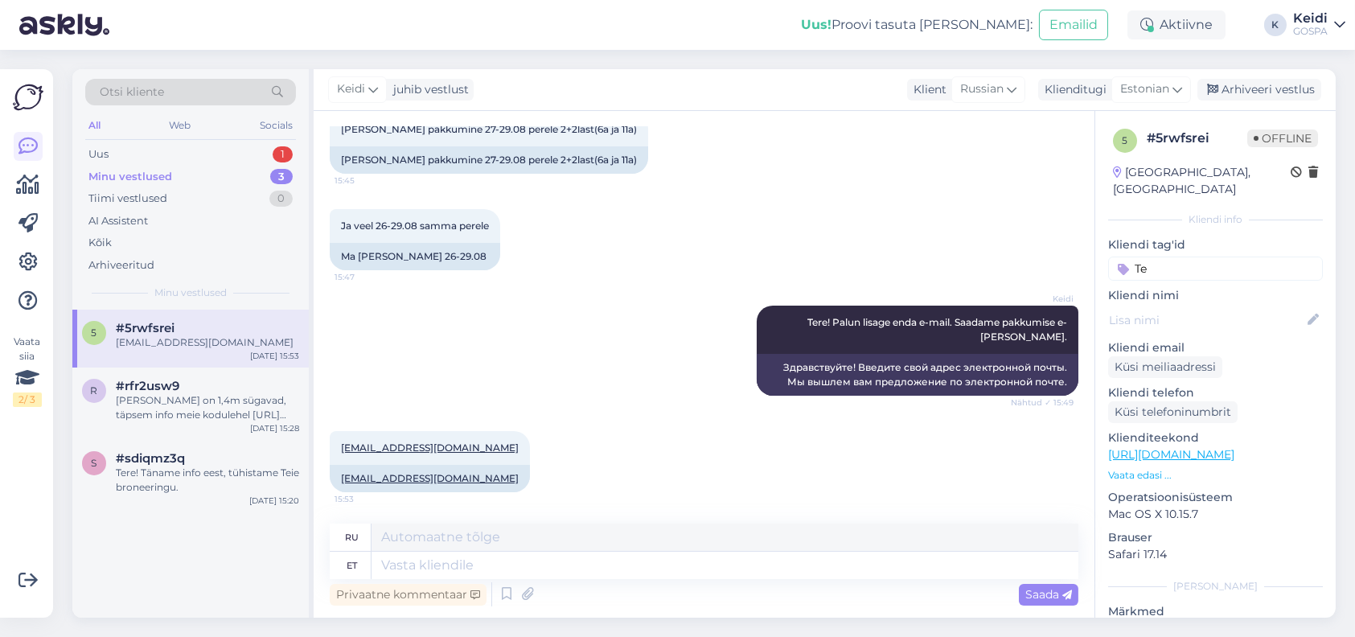
click at [197, 169] on div "Minu vestlused 3" at bounding box center [190, 177] width 211 height 23
